Goal: Task Accomplishment & Management: Use online tool/utility

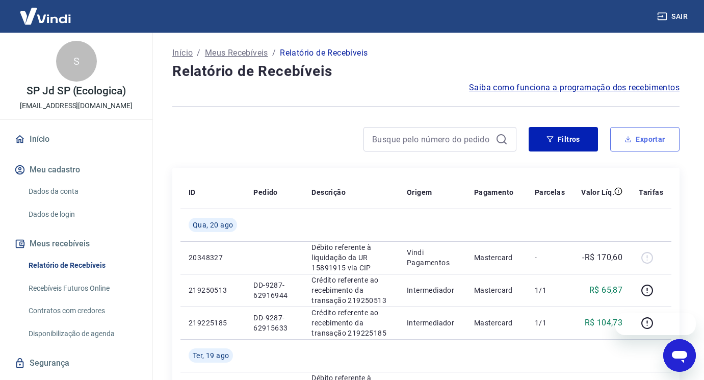
click at [643, 143] on button "Exportar" at bounding box center [645, 139] width 69 height 24
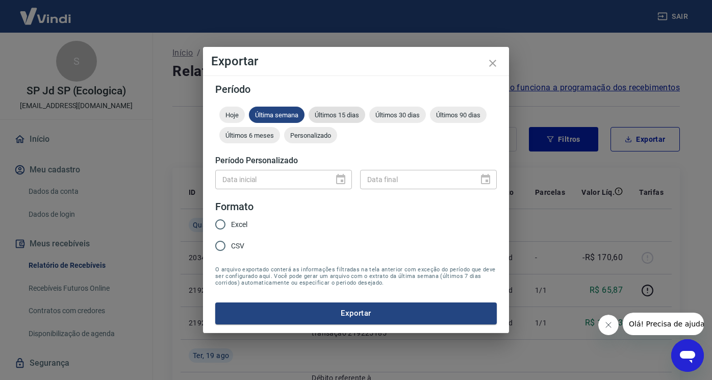
click at [327, 111] on span "Últimos 15 dias" at bounding box center [337, 115] width 57 height 8
click at [224, 225] on input "Excel" at bounding box center [220, 224] width 21 height 21
radio input "true"
click at [308, 312] on button "Exportar" at bounding box center [356, 312] width 282 height 21
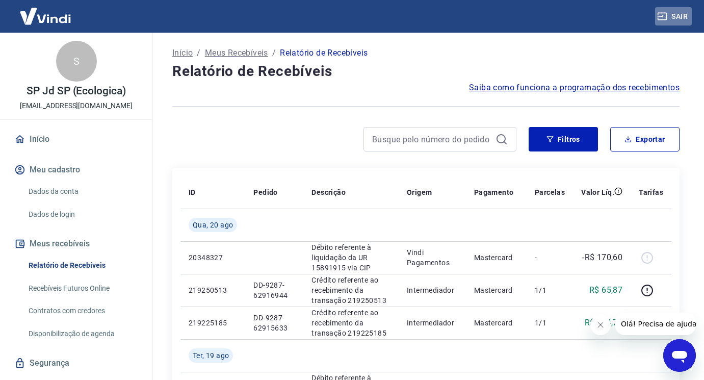
click at [684, 14] on button "Sair" at bounding box center [673, 16] width 37 height 19
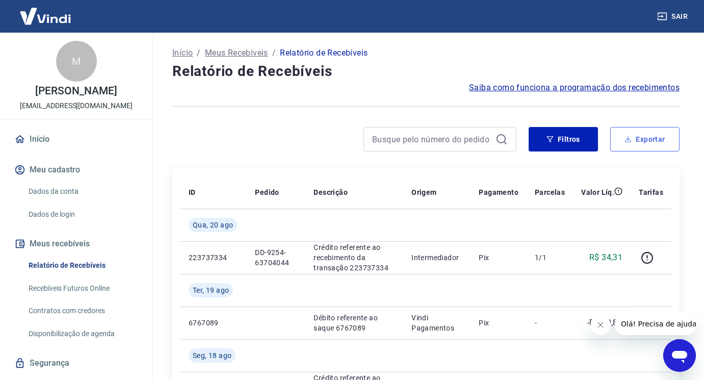
click at [635, 138] on button "Exportar" at bounding box center [645, 139] width 69 height 24
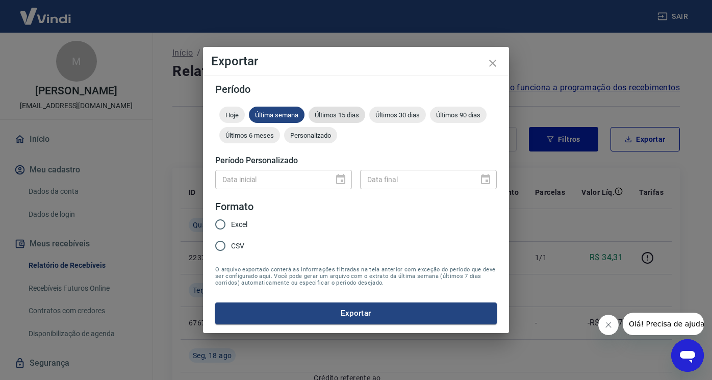
click at [336, 113] on span "Últimos 15 dias" at bounding box center [337, 115] width 57 height 8
click at [219, 223] on input "Excel" at bounding box center [220, 224] width 21 height 21
radio input "true"
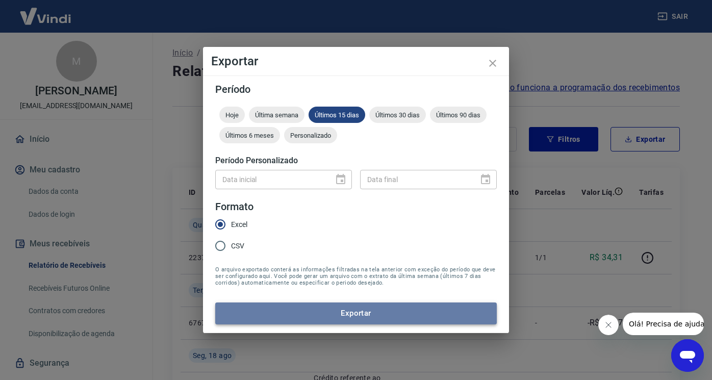
click at [329, 317] on button "Exportar" at bounding box center [356, 312] width 282 height 21
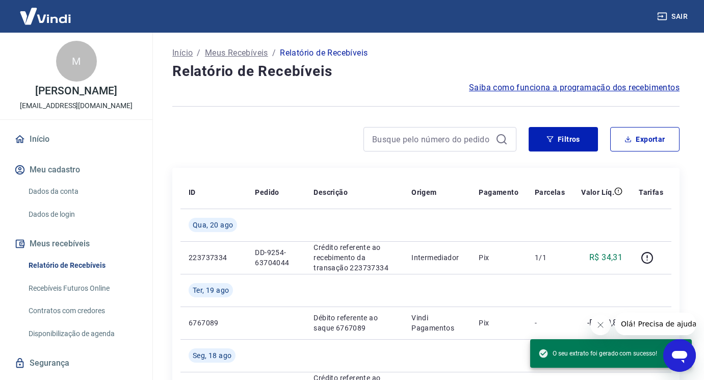
click at [295, 134] on div at bounding box center [344, 139] width 344 height 24
